Goal: Task Accomplishment & Management: Manage account settings

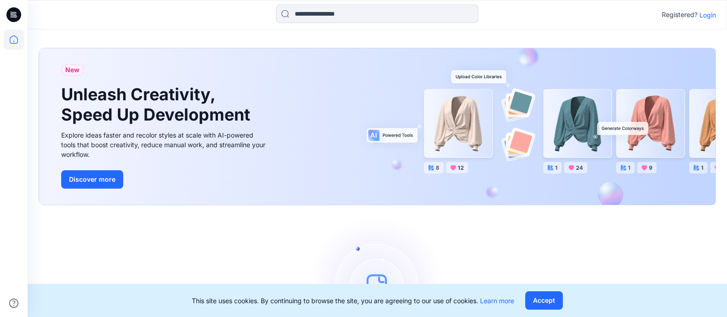
click at [711, 15] on p "Login" at bounding box center [708, 15] width 17 height 10
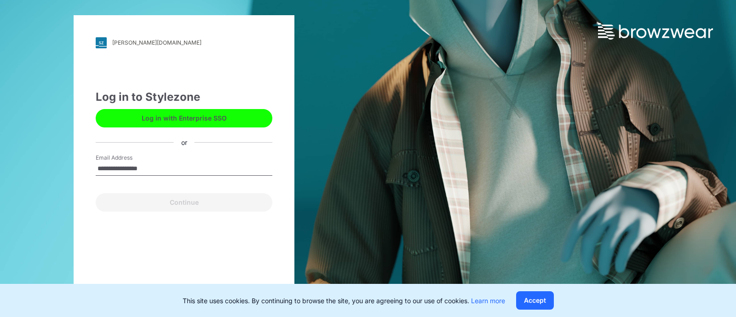
type input "**********"
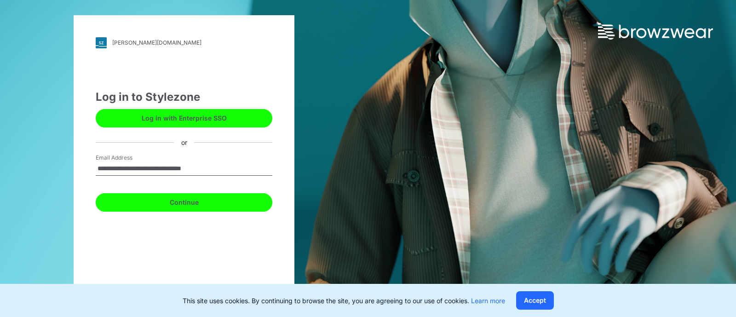
click at [185, 203] on button "Continue" at bounding box center [184, 202] width 177 height 18
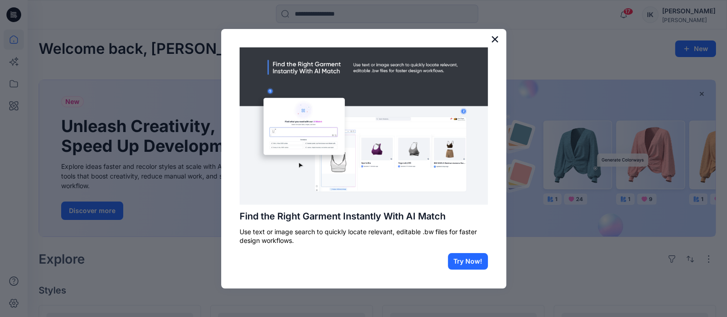
click at [496, 35] on button "×" at bounding box center [495, 39] width 9 height 15
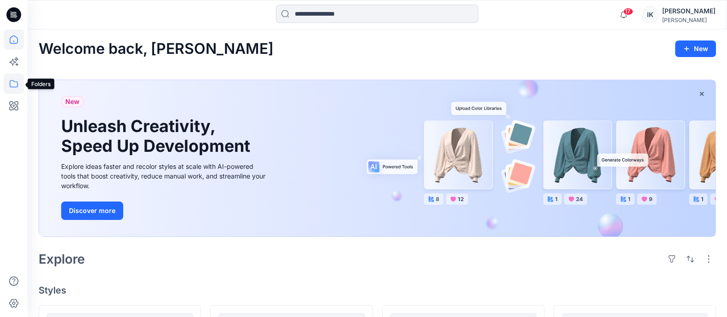
click at [15, 86] on icon at bounding box center [14, 84] width 20 height 20
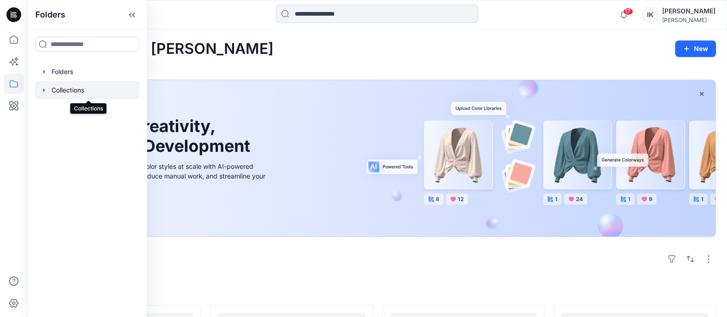
click at [66, 88] on div at bounding box center [87, 90] width 105 height 18
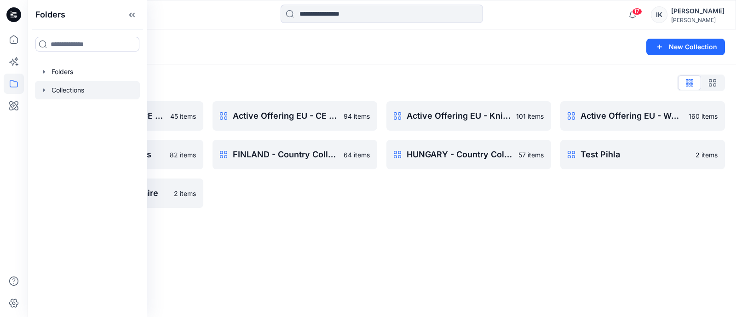
click at [291, 249] on div "Collections New Collection Collections List Active Offering EU - CE Flame Retar…" at bounding box center [382, 173] width 708 height 288
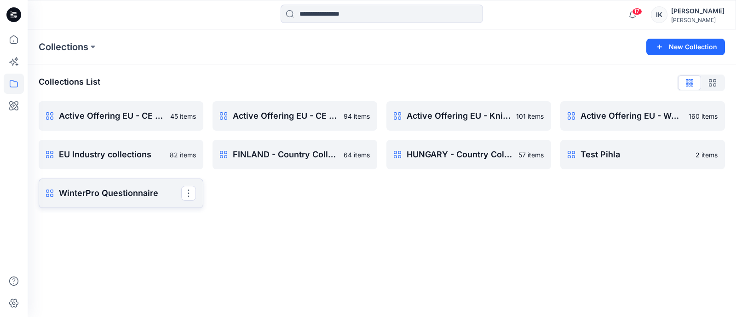
click at [75, 185] on link "WinterPro Questionnaire Rename Collection Clone Collection Present Collection D…" at bounding box center [121, 193] width 165 height 29
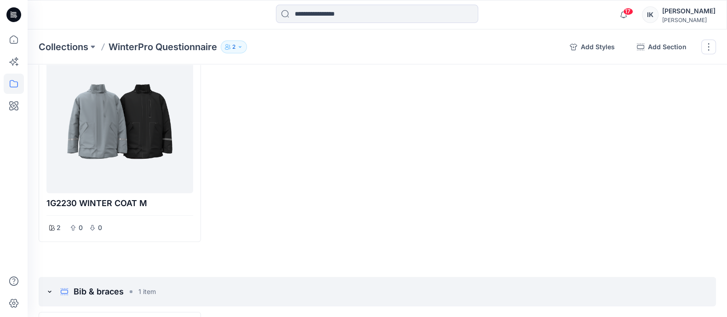
scroll to position [57, 0]
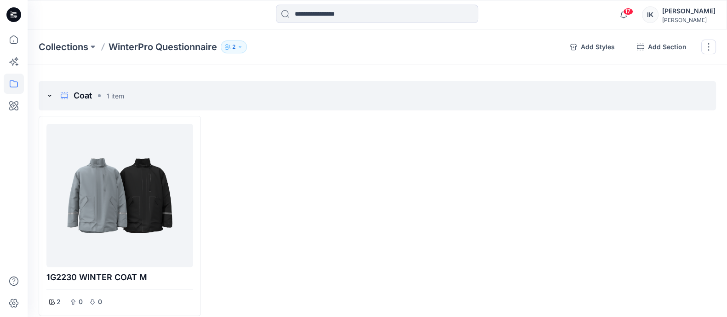
click at [240, 46] on icon "button" at bounding box center [240, 47] width 6 height 6
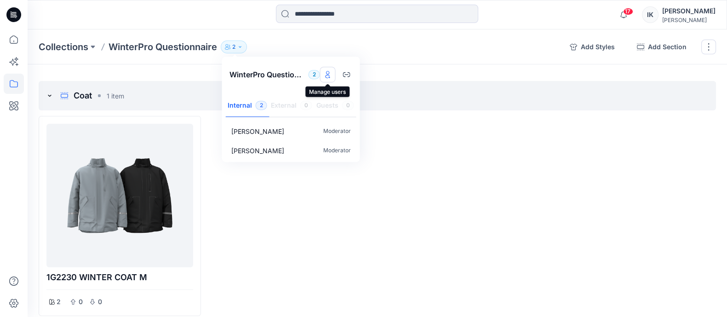
click at [326, 72] on icon "Manage users" at bounding box center [328, 74] width 4 height 7
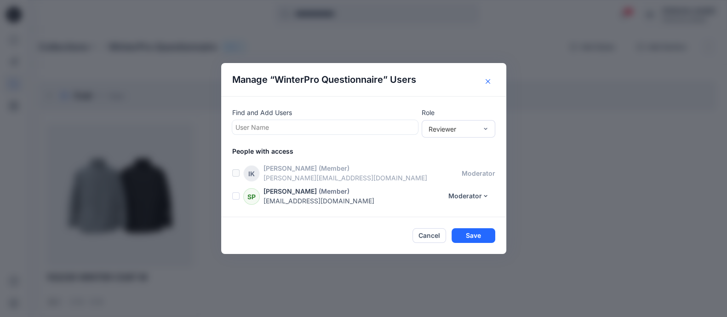
click at [490, 82] on icon "Close" at bounding box center [488, 81] width 5 height 5
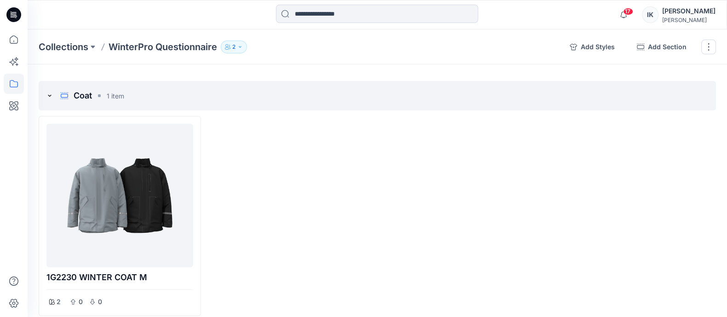
click at [243, 46] on icon "button" at bounding box center [240, 47] width 6 height 6
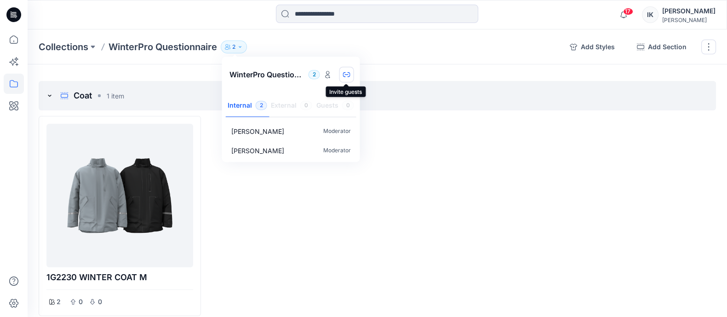
click at [345, 76] on icon "button" at bounding box center [346, 74] width 7 height 7
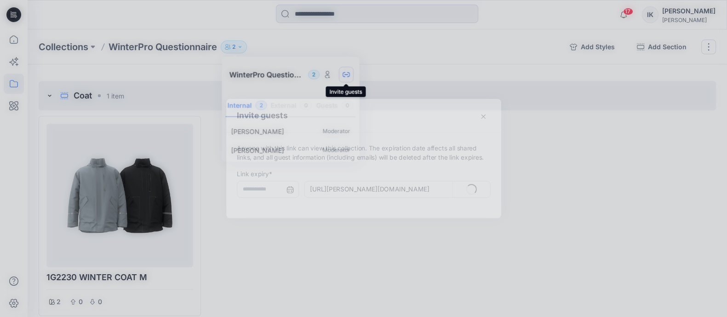
type input "**********"
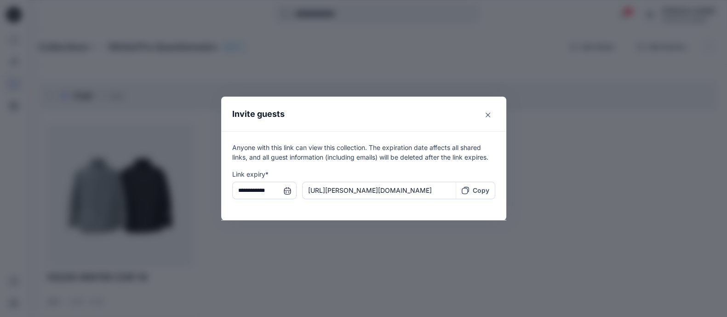
click at [485, 190] on p "Copy" at bounding box center [481, 190] width 17 height 10
click at [490, 113] on icon "Close" at bounding box center [488, 115] width 5 height 5
